Goal: Task Accomplishment & Management: Use online tool/utility

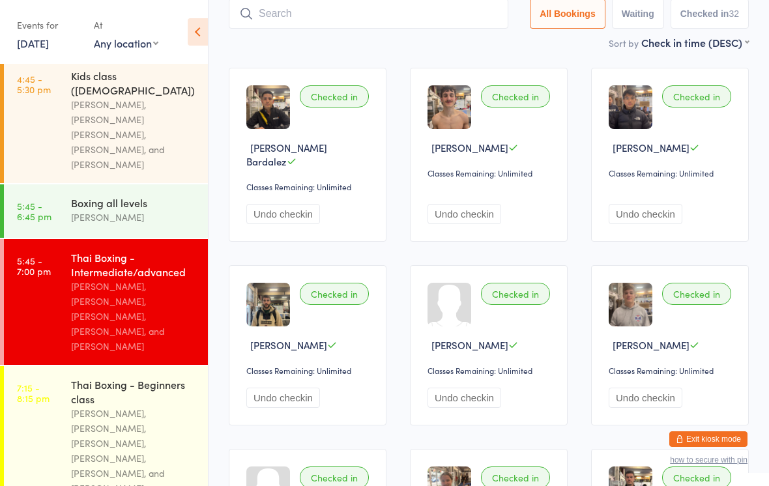
scroll to position [320, 0]
click at [102, 407] on div "[PERSON_NAME], [PERSON_NAME], [PERSON_NAME], [PERSON_NAME], [PERSON_NAME], and …" at bounding box center [134, 452] width 126 height 90
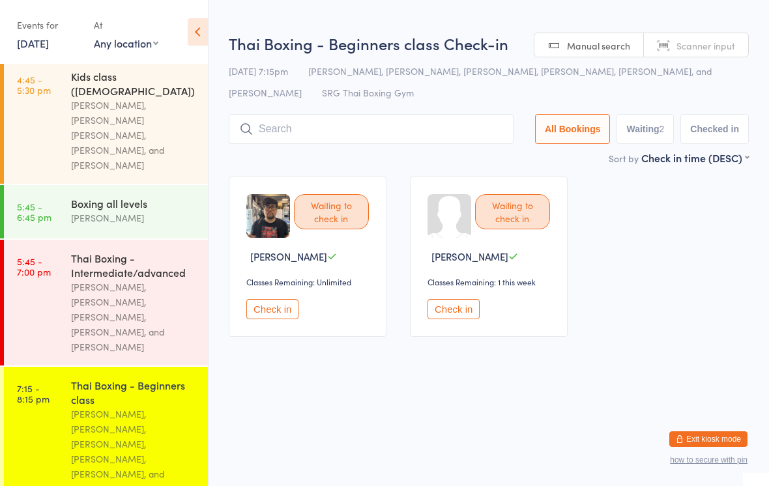
click at [289, 141] on input "search" at bounding box center [371, 129] width 285 height 30
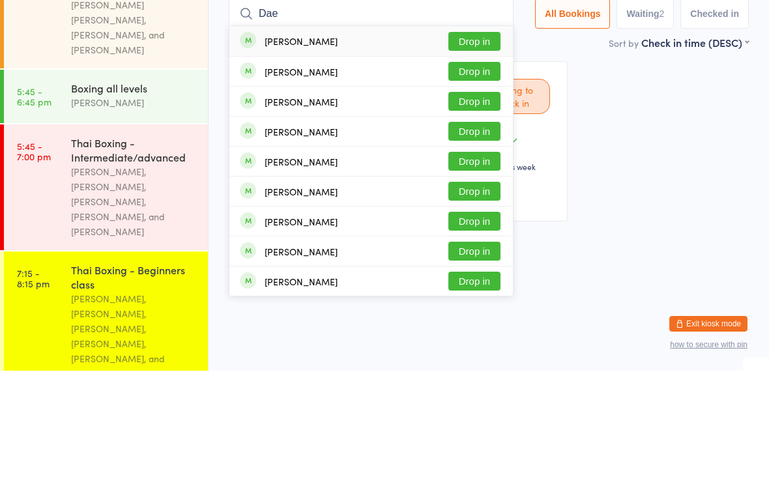
type input "Dae"
click at [467, 147] on button "Drop in" at bounding box center [475, 156] width 52 height 19
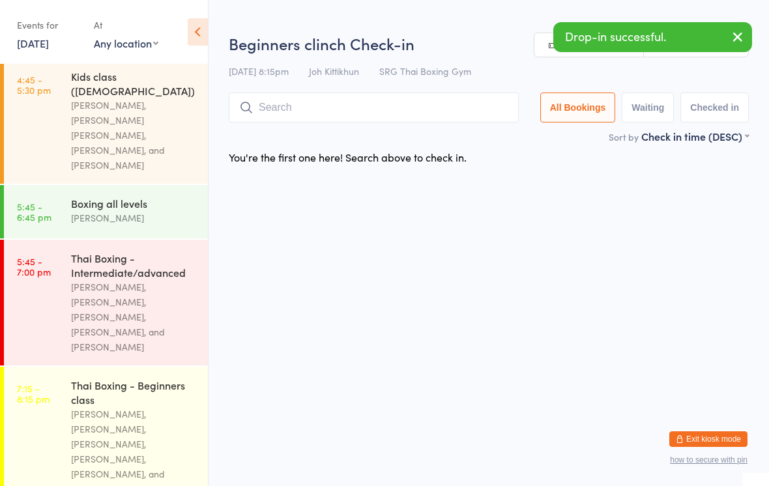
click at [288, 112] on input "search" at bounding box center [374, 108] width 290 height 30
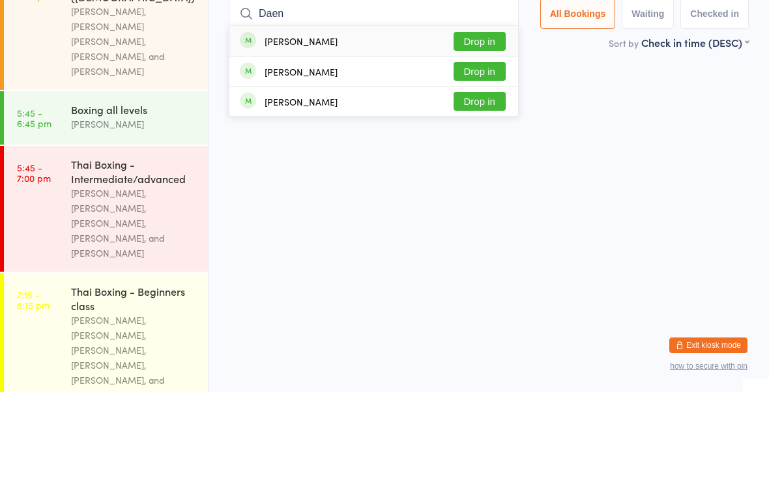
type input "Daen"
click at [486, 126] on button "Drop in" at bounding box center [480, 135] width 52 height 19
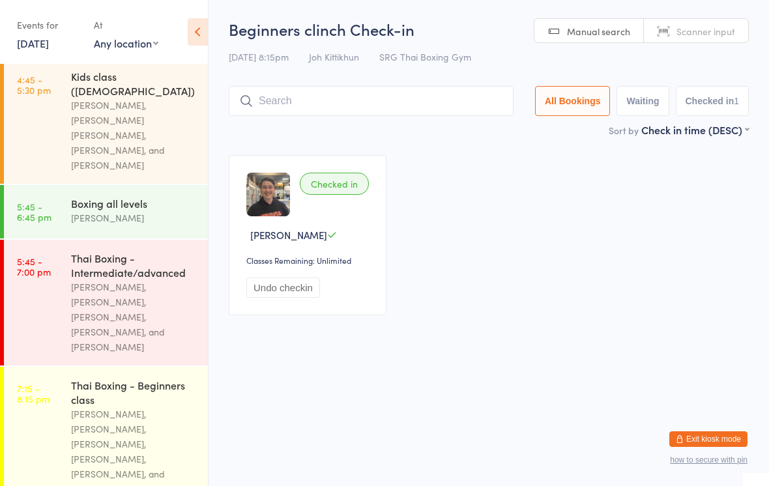
click at [109, 407] on div "[PERSON_NAME], [PERSON_NAME], [PERSON_NAME], [PERSON_NAME], [PERSON_NAME], and …" at bounding box center [134, 452] width 126 height 90
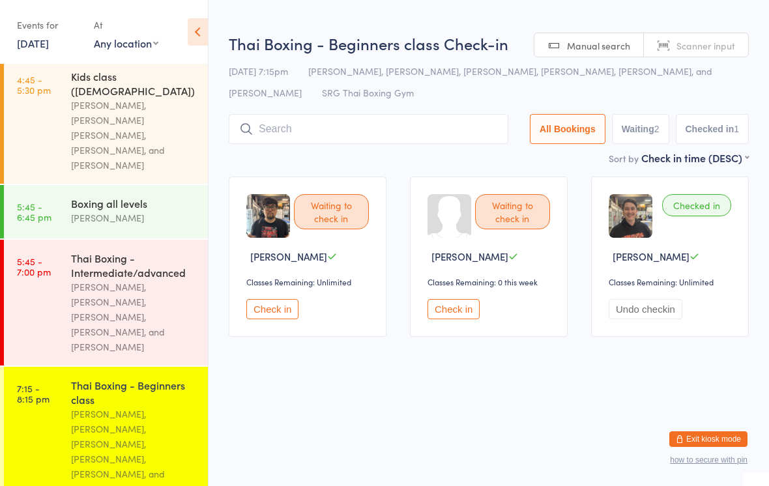
click at [405, 121] on input "search" at bounding box center [369, 129] width 280 height 30
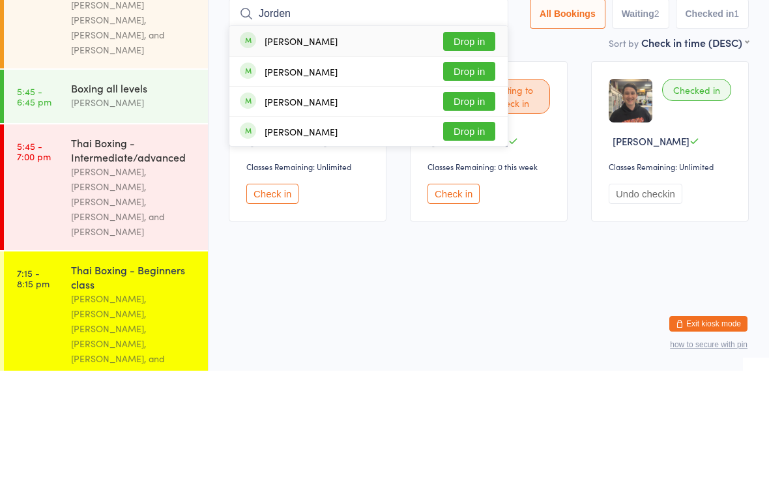
type input "Jorden"
click at [464, 147] on button "Drop in" at bounding box center [469, 156] width 52 height 19
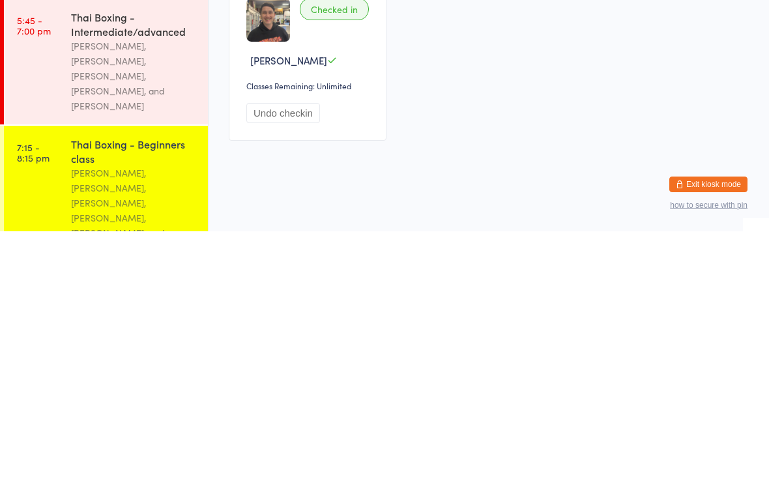
scroll to position [128, 0]
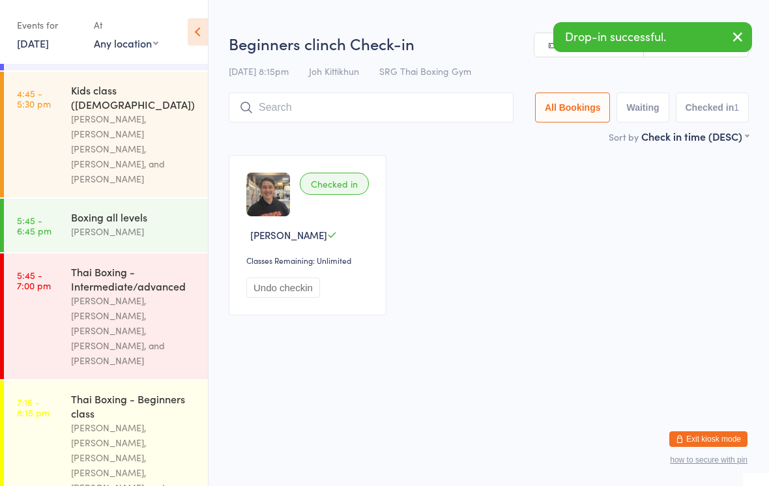
click at [374, 104] on input "search" at bounding box center [371, 108] width 285 height 30
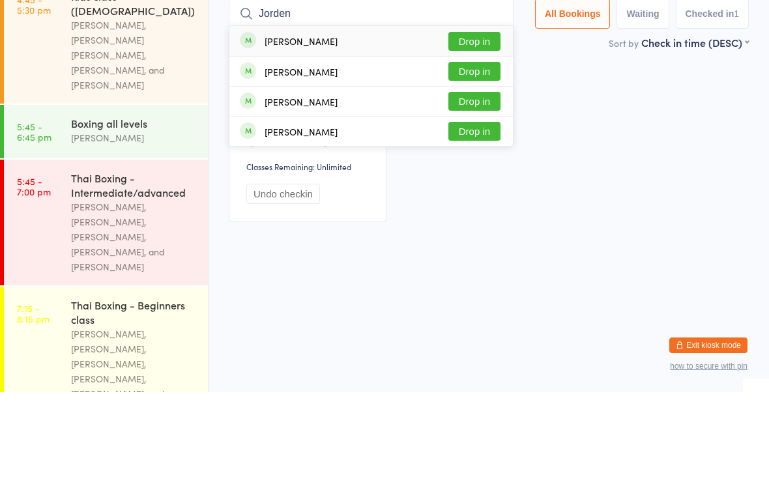
type input "Jorden"
click at [480, 126] on button "Drop in" at bounding box center [475, 135] width 52 height 19
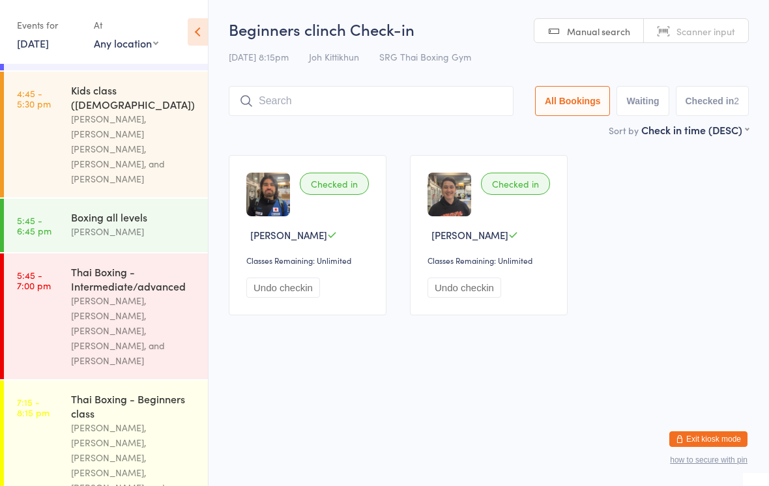
click at [441, 106] on input "search" at bounding box center [371, 101] width 285 height 30
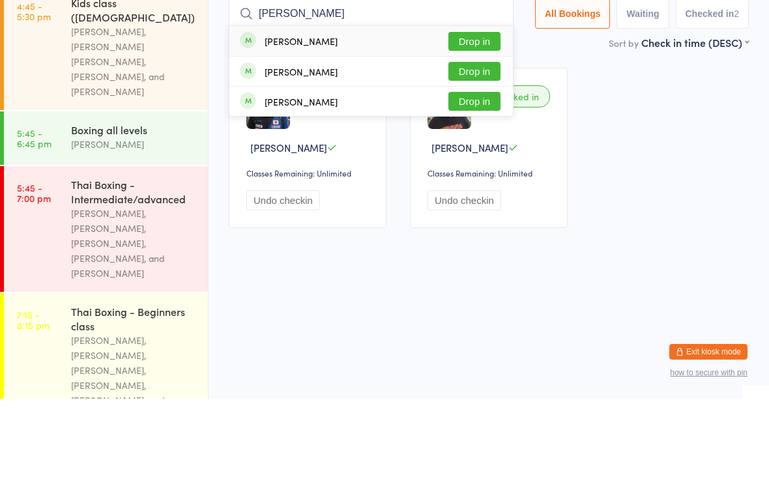
type input "[PERSON_NAME]"
click at [298, 113] on div "[PERSON_NAME] Drop in" at bounding box center [372, 128] width 284 height 30
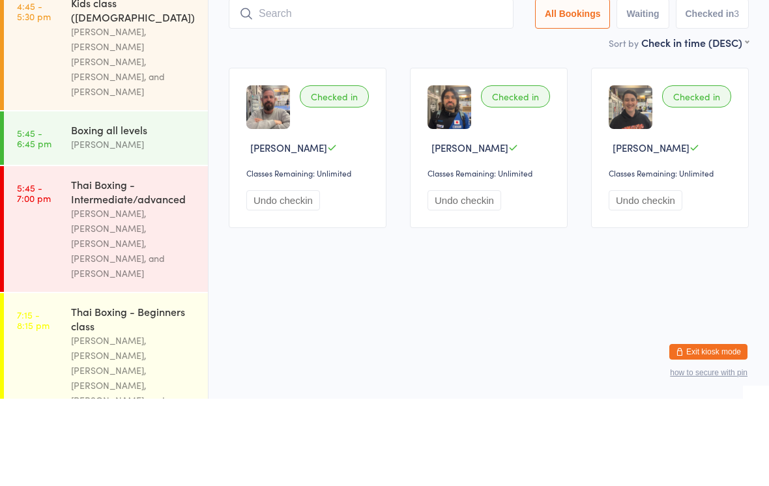
click at [456, 86] on input "search" at bounding box center [371, 101] width 285 height 30
click at [457, 86] on input "search" at bounding box center [371, 101] width 285 height 30
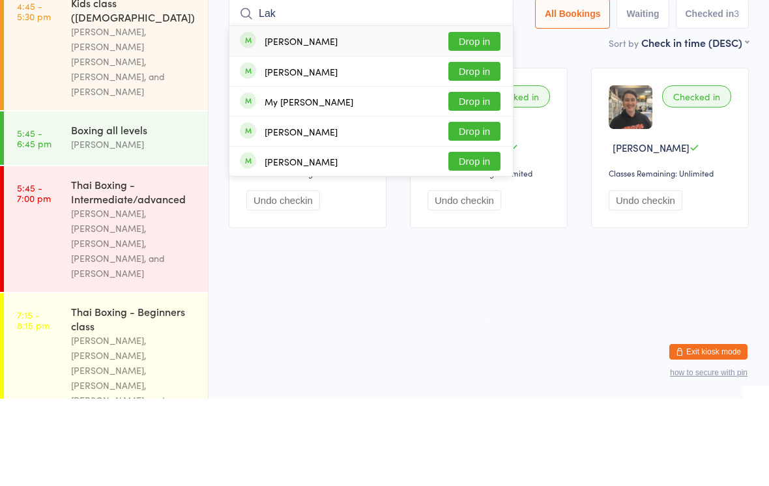
type input "Lak"
click at [480, 119] on button "Drop in" at bounding box center [475, 128] width 52 height 19
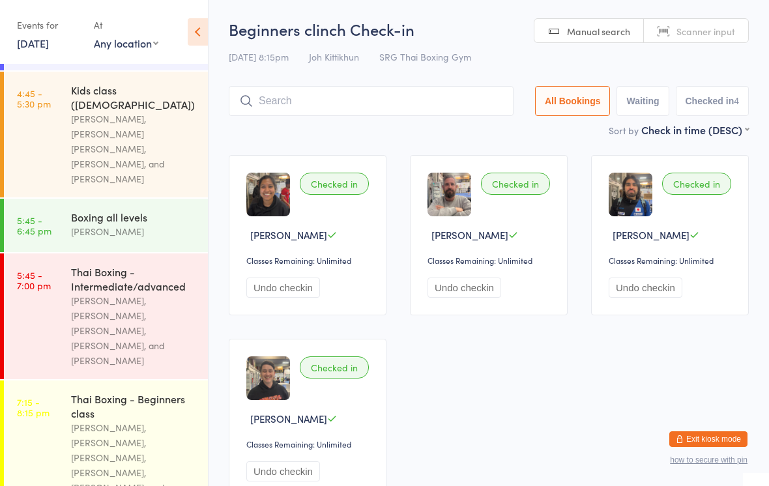
click at [312, 98] on input "search" at bounding box center [371, 101] width 285 height 30
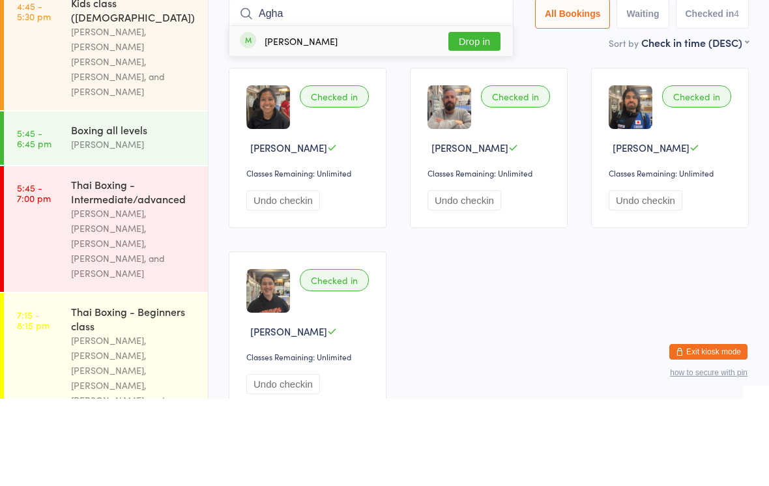
type input "Agha"
click at [303, 123] on div "[PERSON_NAME]" at bounding box center [301, 128] width 73 height 10
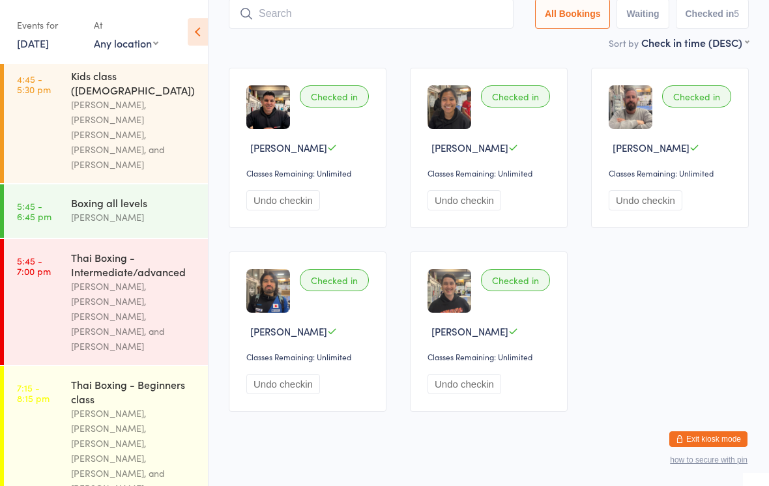
scroll to position [320, 0]
click at [38, 376] on link "7:15 - 8:15 pm Thai Boxing - Beginners class [PERSON_NAME], [PERSON_NAME], [PER…" at bounding box center [106, 437] width 204 height 141
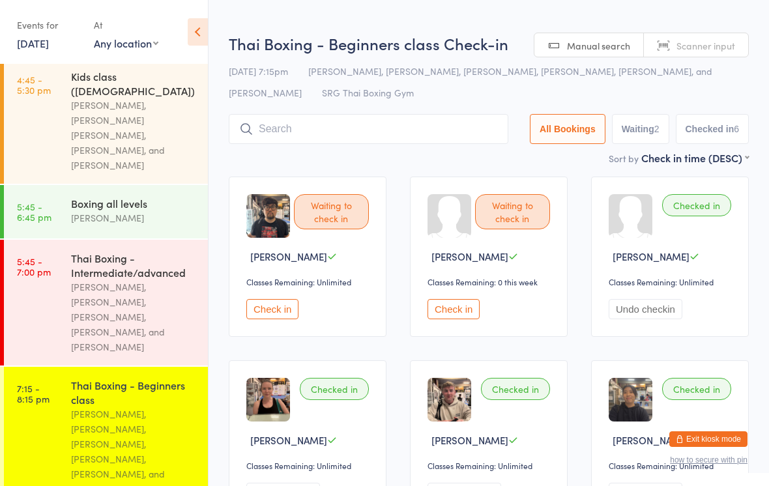
click at [283, 132] on input "search" at bounding box center [369, 129] width 280 height 30
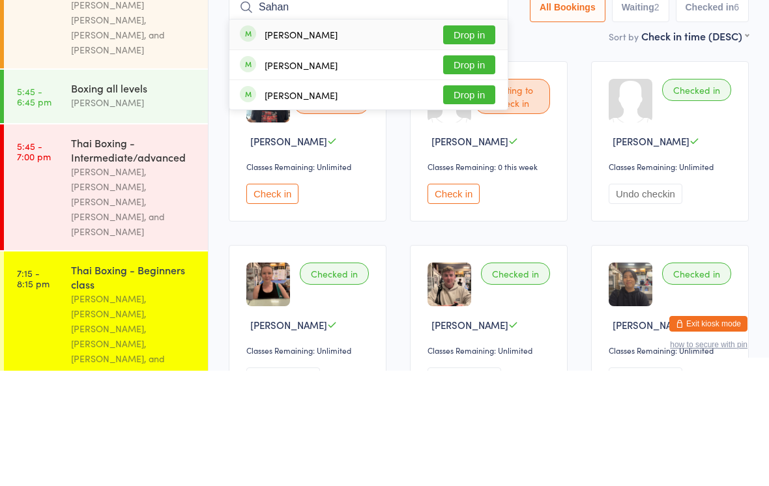
type input "Sahan"
click at [464, 141] on button "Drop in" at bounding box center [469, 150] width 52 height 19
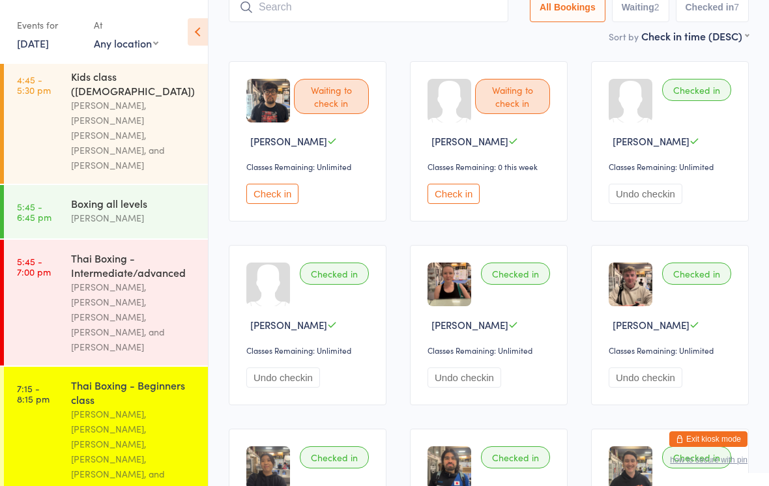
click at [115, 407] on div "[PERSON_NAME], [PERSON_NAME], [PERSON_NAME], [PERSON_NAME], [PERSON_NAME], and …" at bounding box center [134, 452] width 126 height 90
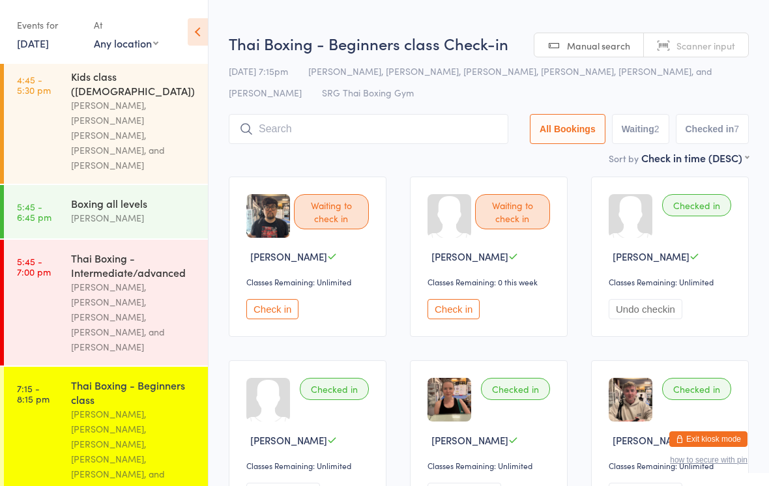
click at [357, 132] on input "search" at bounding box center [369, 129] width 280 height 30
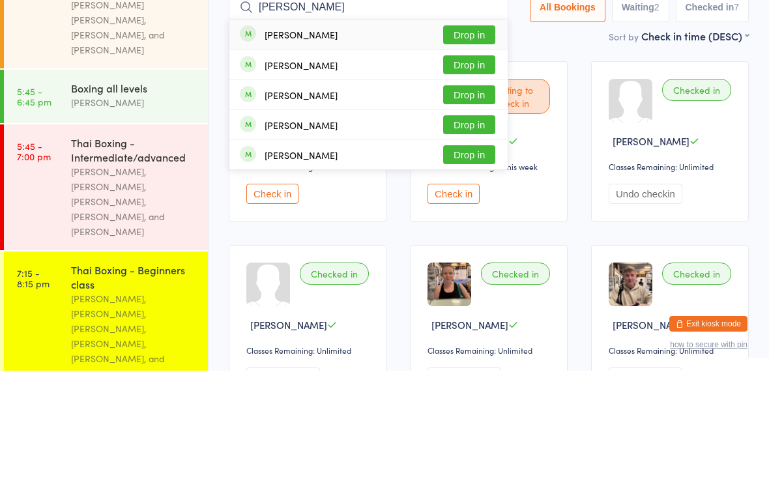
type input "[PERSON_NAME]"
click at [475, 141] on button "Drop in" at bounding box center [469, 150] width 52 height 19
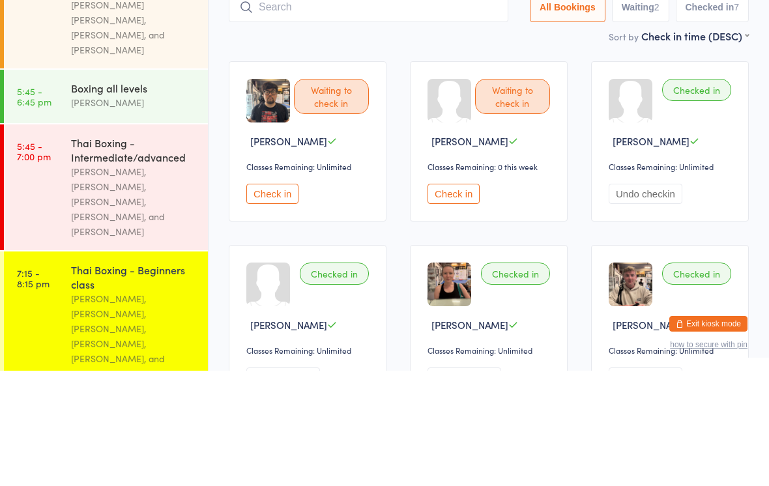
scroll to position [115, 0]
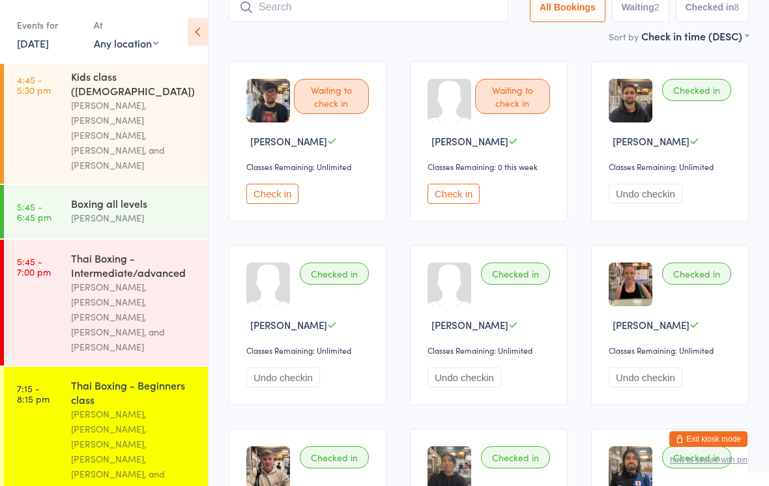
click at [303, 4] on input "search" at bounding box center [369, 7] width 280 height 30
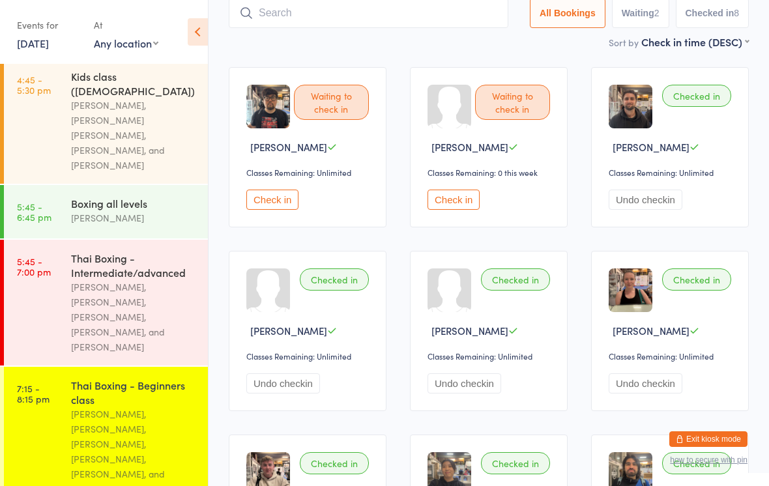
scroll to position [109, 0]
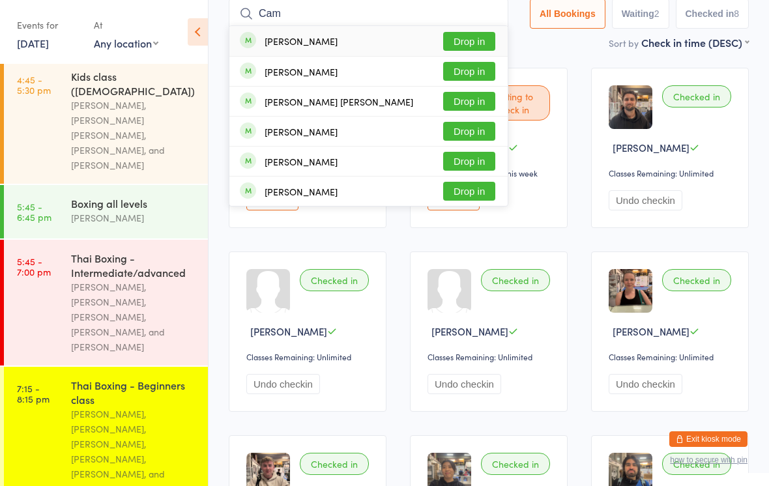
type input "Cam"
click at [469, 44] on button "Drop in" at bounding box center [469, 41] width 52 height 19
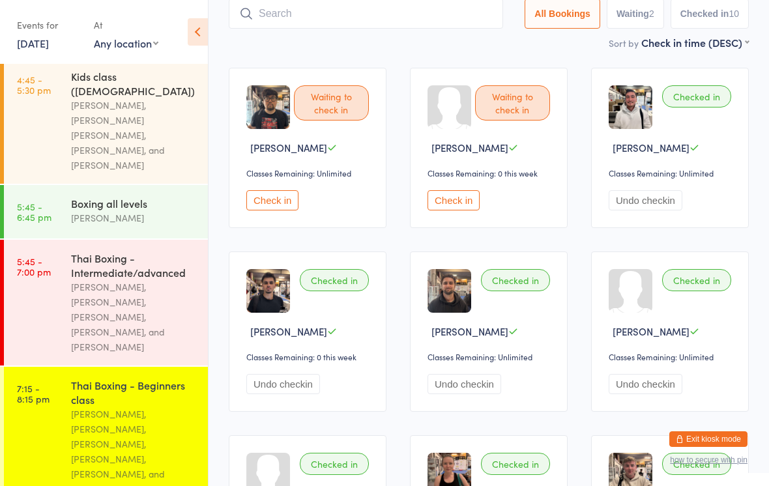
click at [104, 407] on div "[PERSON_NAME], [PERSON_NAME], [PERSON_NAME], [PERSON_NAME], [PERSON_NAME], and …" at bounding box center [134, 452] width 126 height 90
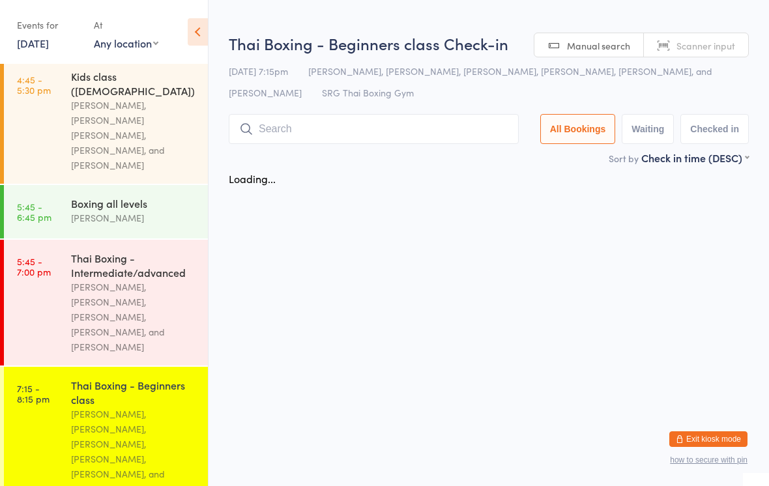
scroll to position [0, 0]
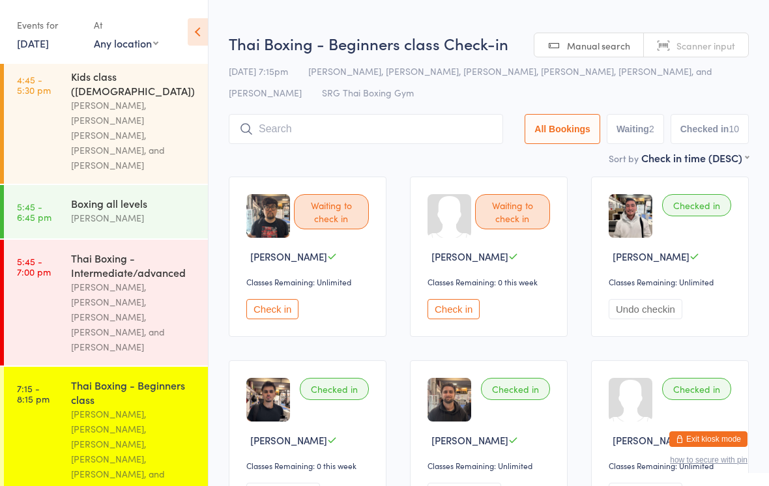
click at [268, 137] on input "search" at bounding box center [366, 129] width 275 height 30
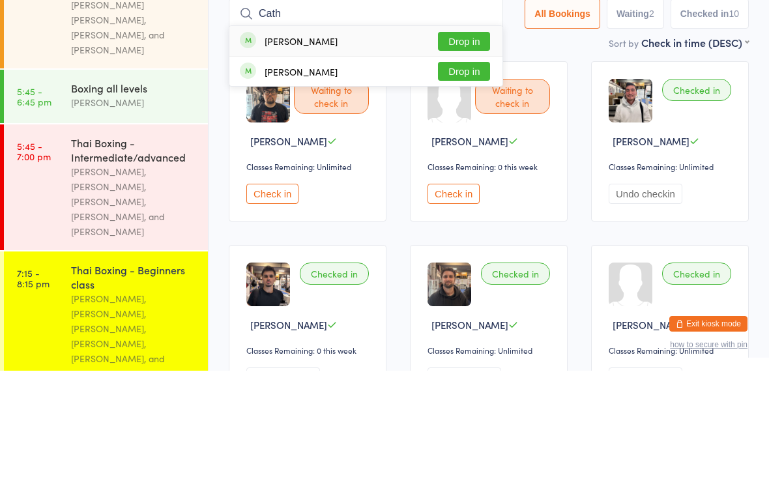
type input "Cath"
click at [292, 151] on div "[PERSON_NAME]" at bounding box center [301, 156] width 73 height 10
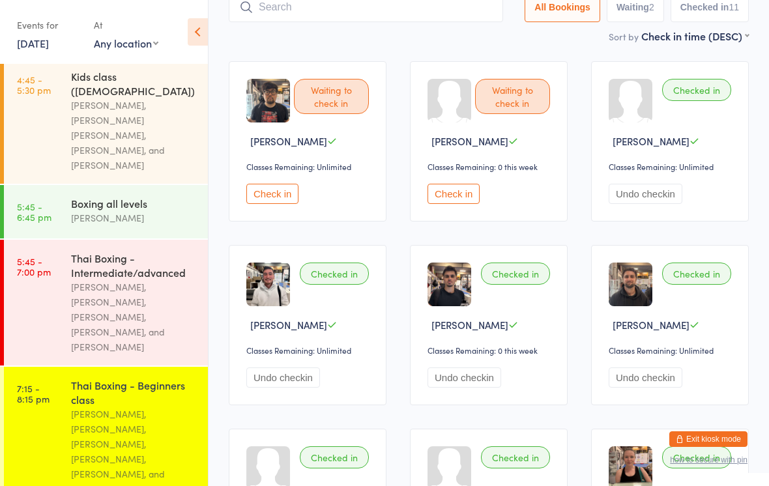
click at [132, 407] on div "[PERSON_NAME], [PERSON_NAME], [PERSON_NAME], [PERSON_NAME], [PERSON_NAME], and …" at bounding box center [134, 452] width 126 height 90
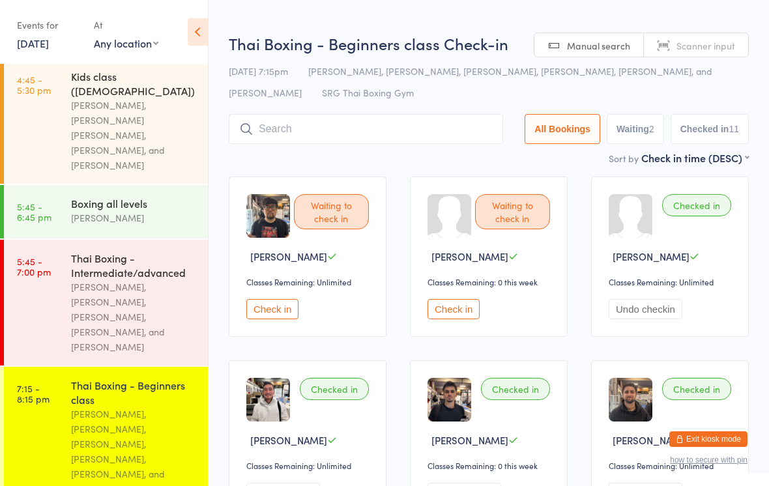
click at [348, 132] on input "search" at bounding box center [366, 129] width 275 height 30
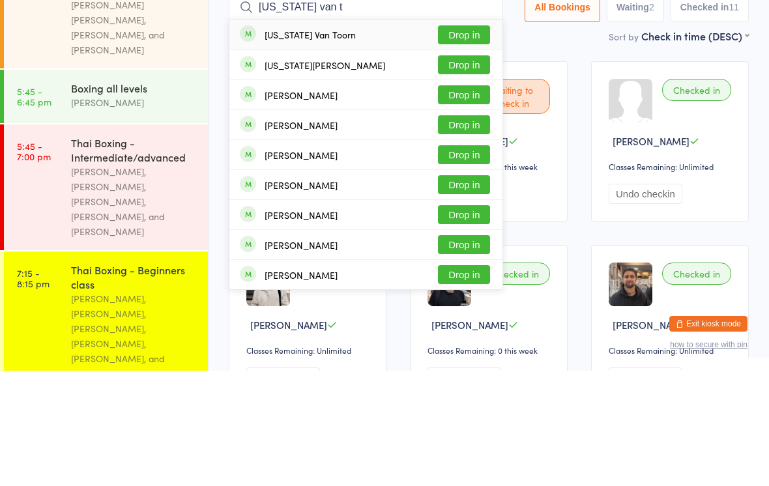
type input "[US_STATE] van t"
click at [468, 141] on button "Drop in" at bounding box center [464, 150] width 52 height 19
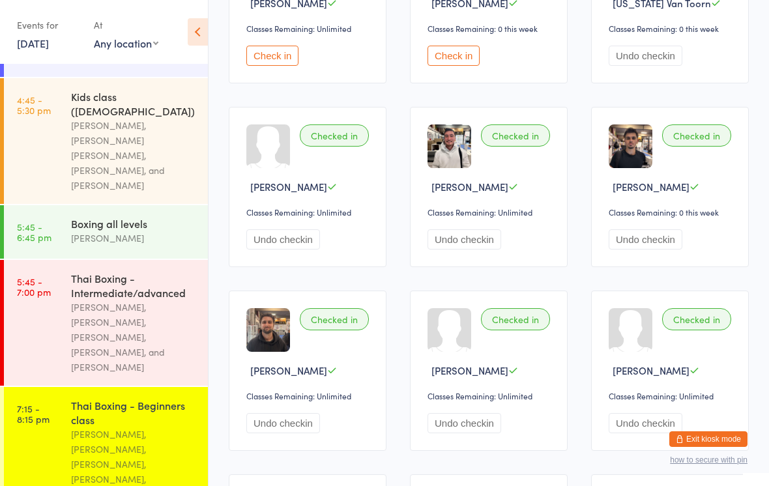
scroll to position [248, 0]
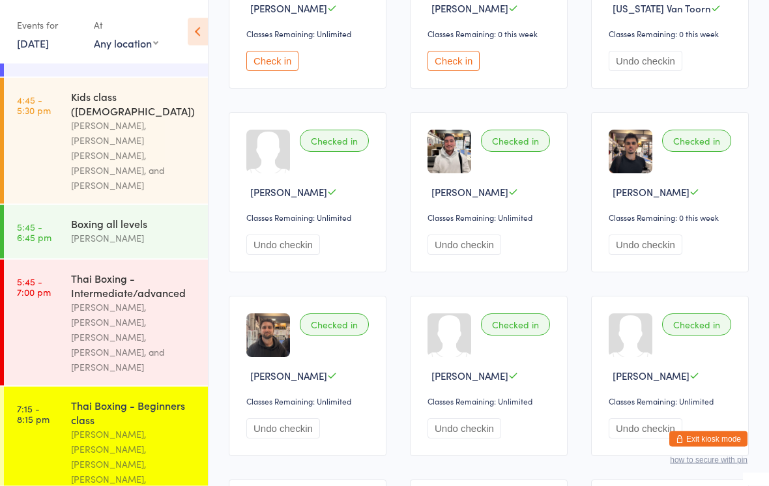
click at [78, 427] on div "[PERSON_NAME], [PERSON_NAME], [PERSON_NAME], [PERSON_NAME], [PERSON_NAME], and …" at bounding box center [134, 472] width 126 height 90
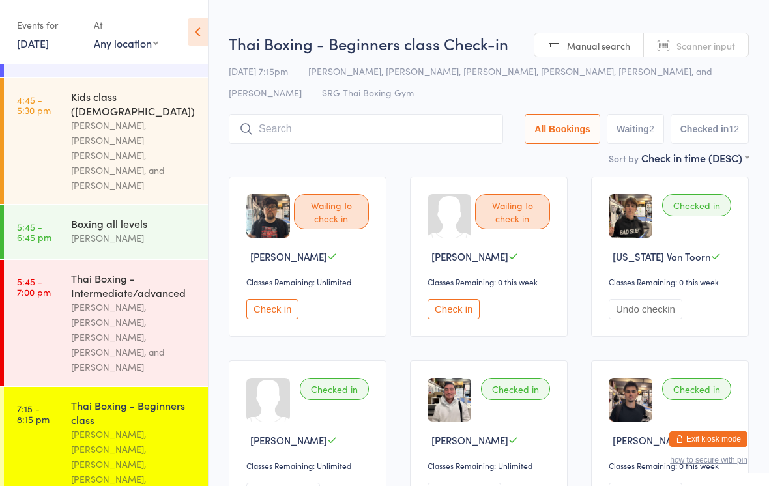
click at [273, 131] on input "search" at bounding box center [366, 129] width 275 height 30
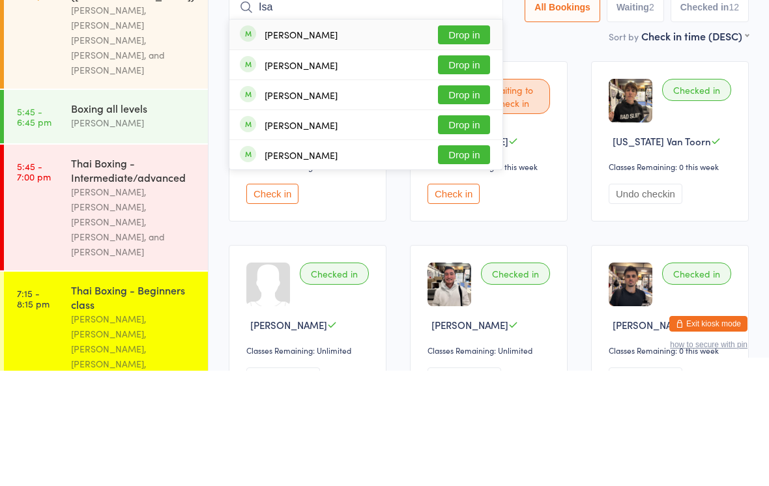
type input "Isa"
click at [462, 201] on button "Drop in" at bounding box center [464, 210] width 52 height 19
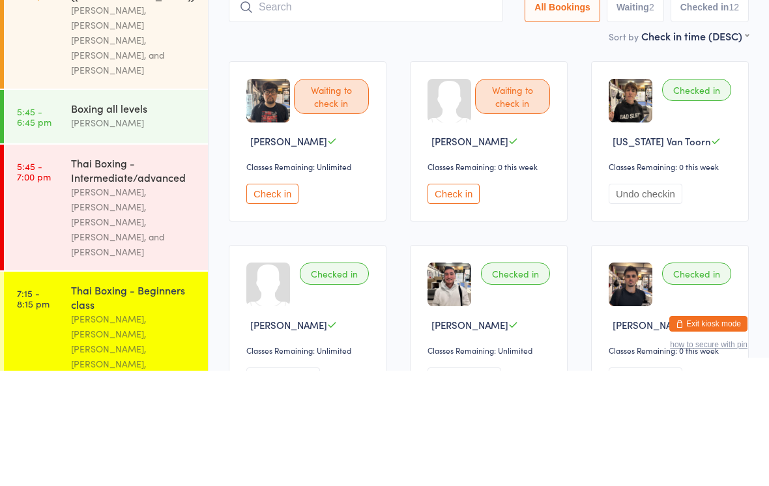
scroll to position [115, 0]
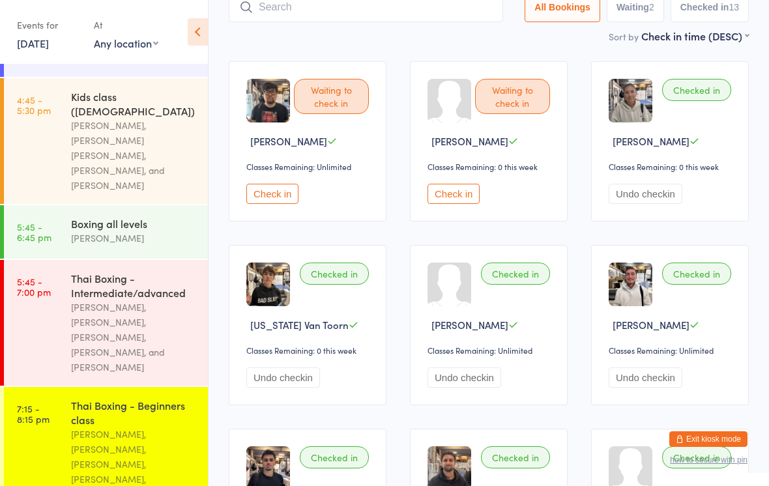
click at [357, 2] on input "search" at bounding box center [366, 7] width 275 height 30
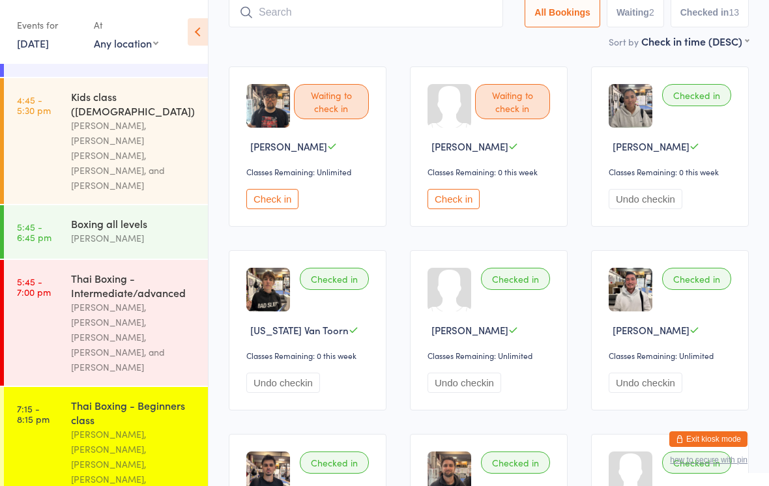
scroll to position [109, 0]
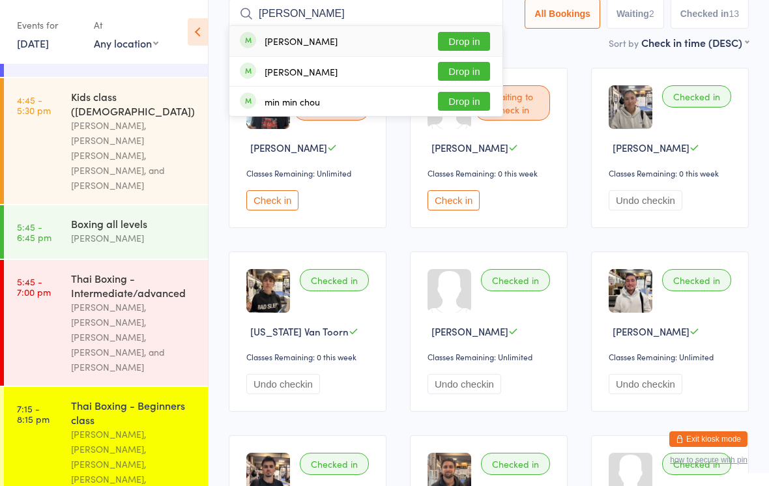
type input "[PERSON_NAME]"
click at [455, 42] on button "Drop in" at bounding box center [464, 41] width 52 height 19
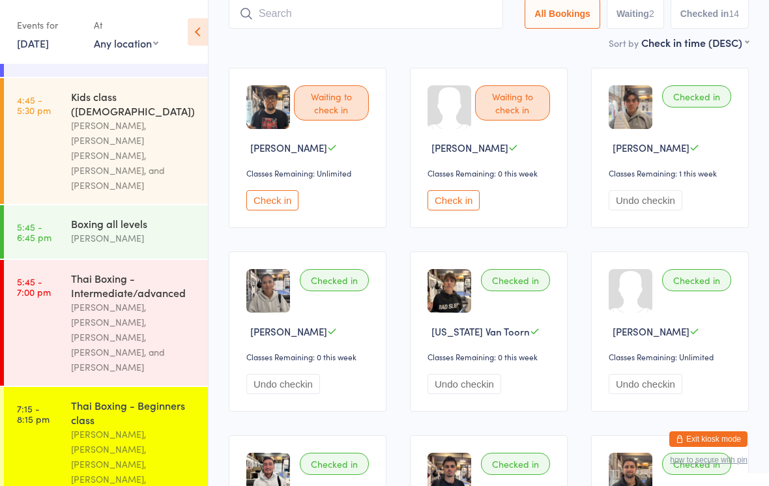
click at [413, 27] on input "search" at bounding box center [366, 14] width 275 height 30
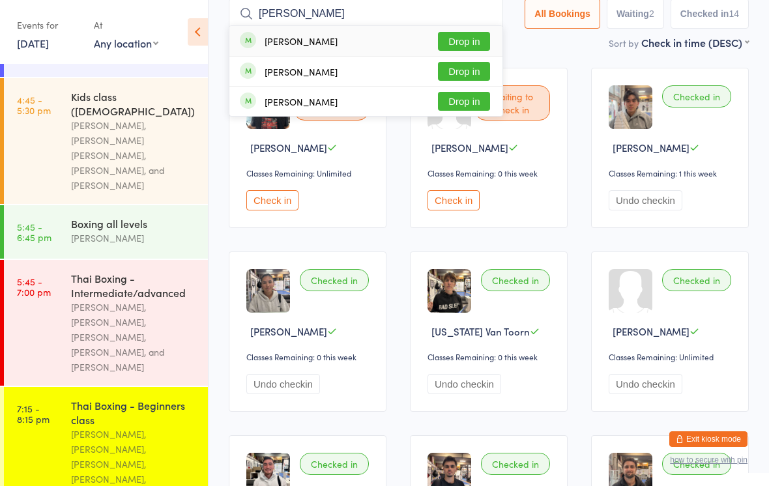
type input "[PERSON_NAME]"
click at [475, 80] on button "Drop in" at bounding box center [464, 71] width 52 height 19
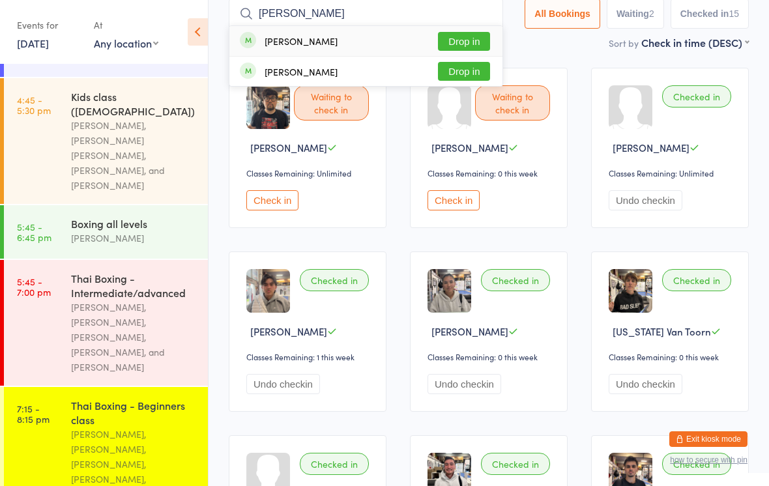
type input "[PERSON_NAME]"
click at [468, 43] on button "Drop in" at bounding box center [464, 41] width 52 height 19
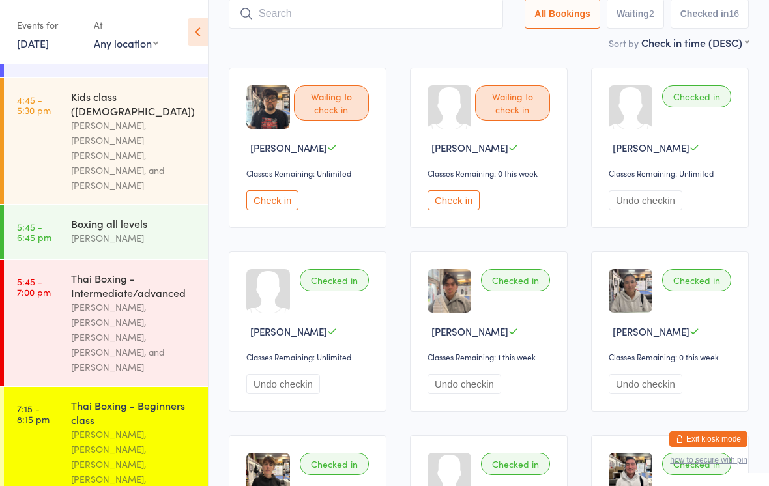
click at [338, 25] on input "search" at bounding box center [366, 14] width 275 height 30
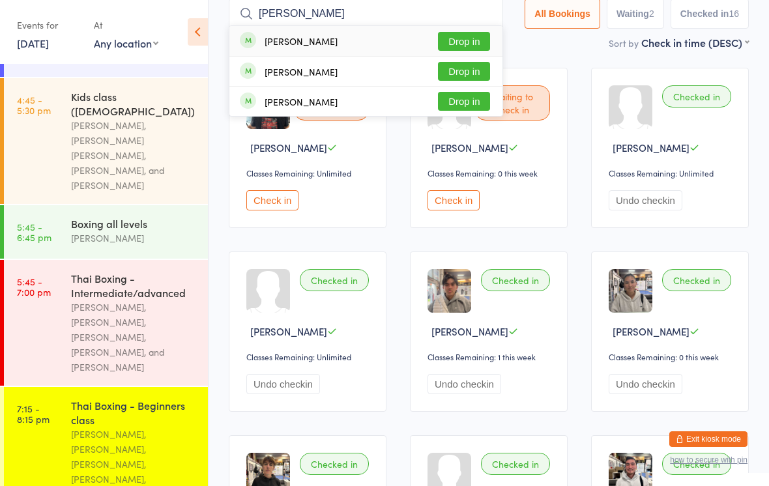
type input "[PERSON_NAME]"
click at [460, 42] on button "Drop in" at bounding box center [464, 41] width 52 height 19
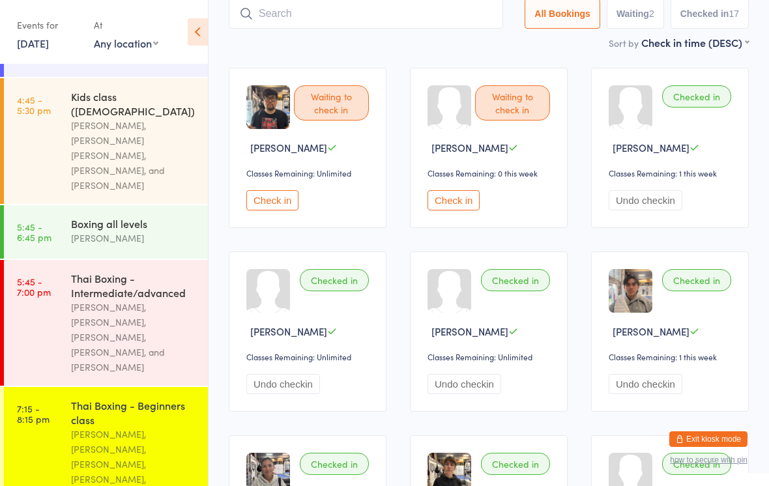
click at [398, 27] on input "search" at bounding box center [366, 14] width 275 height 30
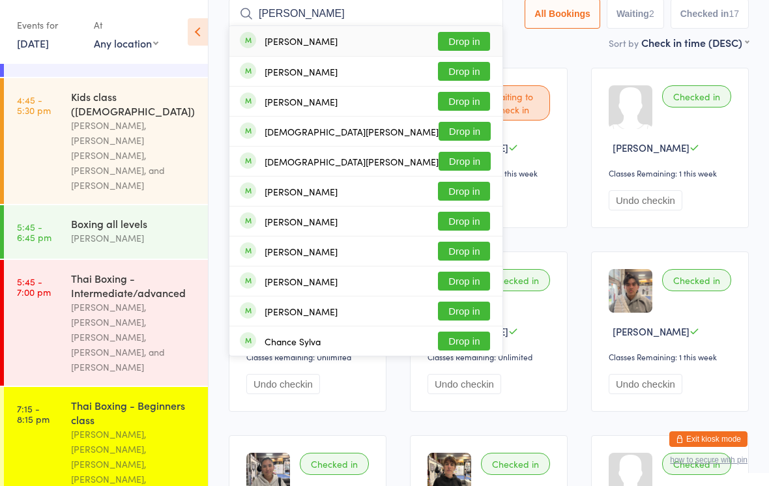
type input "[PERSON_NAME]"
click at [450, 41] on button "Drop in" at bounding box center [464, 41] width 52 height 19
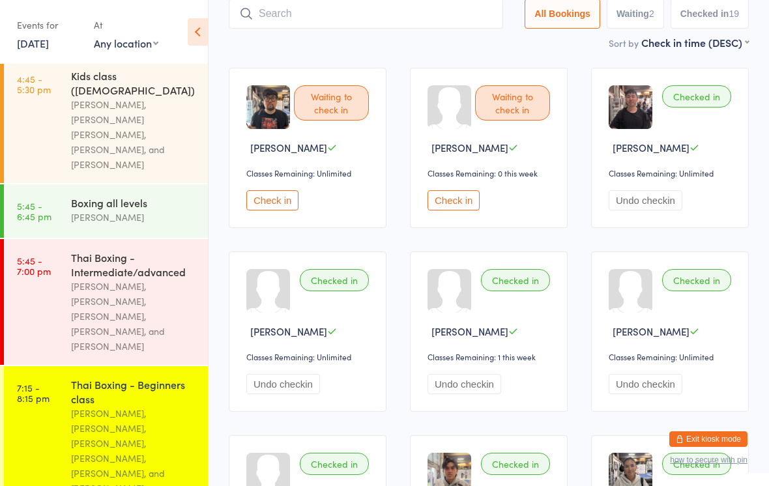
scroll to position [320, 0]
click at [119, 407] on div "[PERSON_NAME], [PERSON_NAME], [PERSON_NAME], [PERSON_NAME], [PERSON_NAME], and …" at bounding box center [134, 452] width 126 height 90
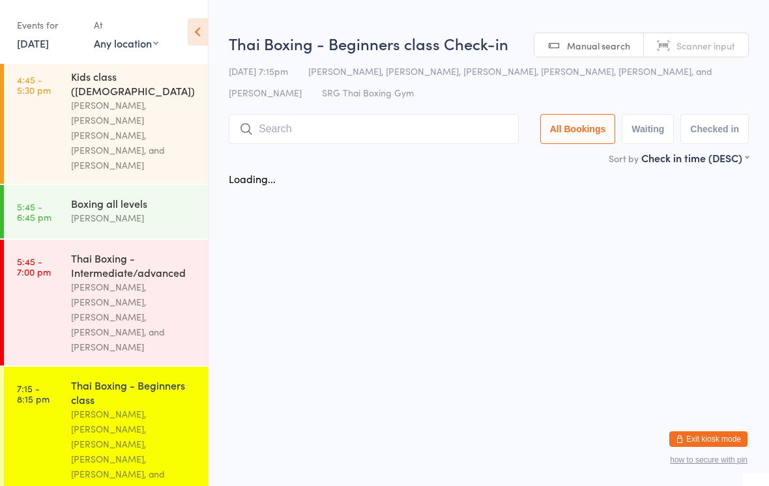
scroll to position [0, 0]
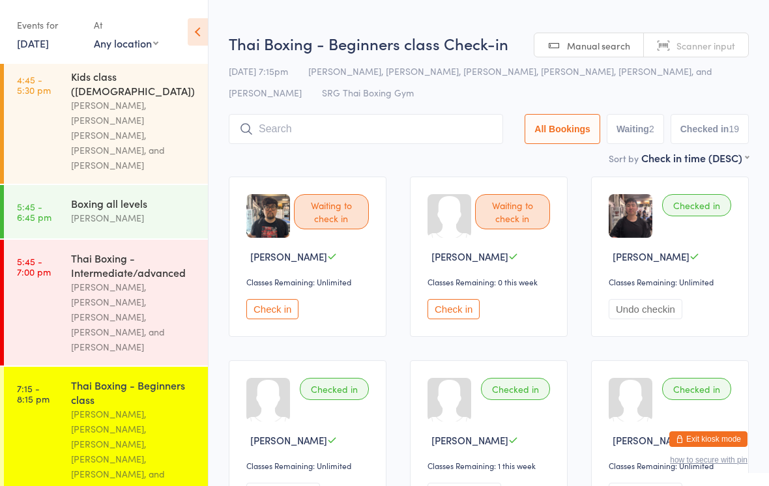
click at [389, 128] on input "search" at bounding box center [366, 129] width 275 height 30
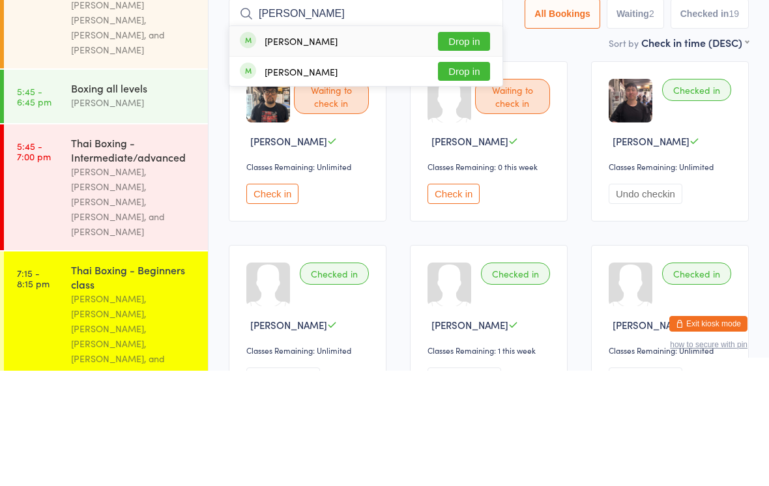
type input "[PERSON_NAME]"
click at [468, 147] on button "Drop in" at bounding box center [464, 156] width 52 height 19
